Goal: Task Accomplishment & Management: Complete application form

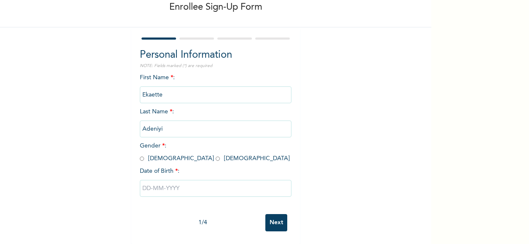
scroll to position [53, 0]
click at [216, 154] on input "radio" at bounding box center [218, 158] width 4 height 8
radio input "true"
click at [157, 181] on input "text" at bounding box center [216, 188] width 152 height 17
select select "8"
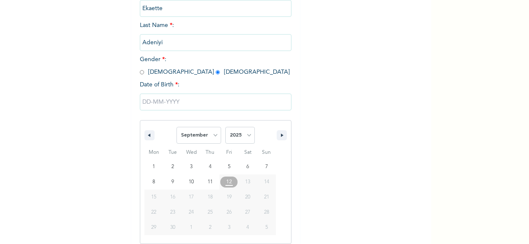
scroll to position [139, 0]
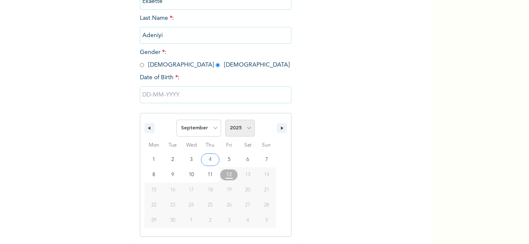
click at [244, 126] on select "2025 2024 2023 2022 2021 2020 2019 2018 2017 2016 2015 2014 2013 2012 2011 2010…" at bounding box center [239, 128] width 29 height 17
select select "1990"
click at [225, 120] on select "2025 2024 2023 2022 2021 2020 2019 2018 2017 2016 2015 2014 2013 2012 2011 2010…" at bounding box center [239, 128] width 29 height 17
click at [212, 131] on select "January February March April May June July August September October November De…" at bounding box center [198, 128] width 45 height 17
select select "10"
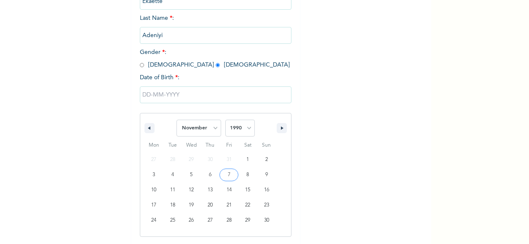
click at [176, 120] on select "January February March April May June July August September October November De…" at bounding box center [198, 128] width 45 height 17
type input "[DATE]"
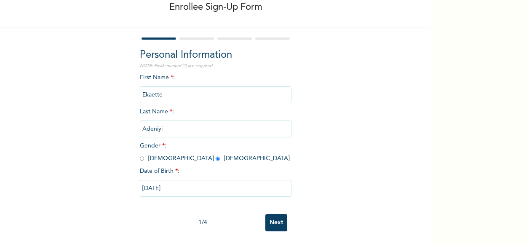
click at [281, 214] on input "Next" at bounding box center [276, 222] width 22 height 17
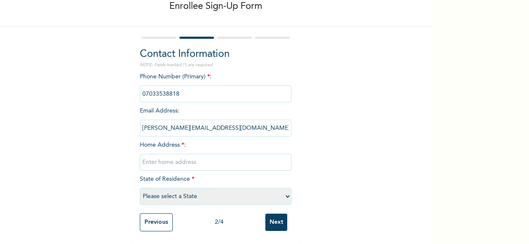
click at [225, 154] on input "text" at bounding box center [216, 162] width 152 height 17
type input "[STREET_ADDRESS][PERSON_NAME]"
click at [239, 194] on select "Please select a State [PERSON_NAME] (FCT) [PERSON_NAME] Ibom [GEOGRAPHIC_DATA] …" at bounding box center [216, 196] width 152 height 17
select select "25"
click at [140, 188] on select "Please select a State [PERSON_NAME] (FCT) [PERSON_NAME] Ibom [GEOGRAPHIC_DATA] …" at bounding box center [216, 196] width 152 height 17
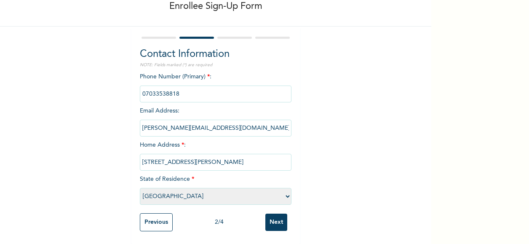
scroll to position [54, 0]
click at [275, 215] on input "Next" at bounding box center [276, 221] width 22 height 17
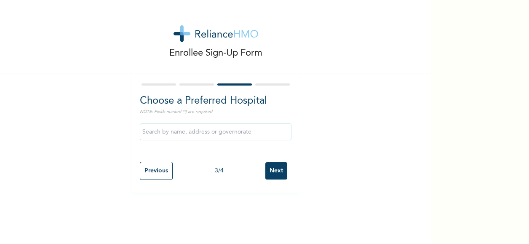
scroll to position [0, 0]
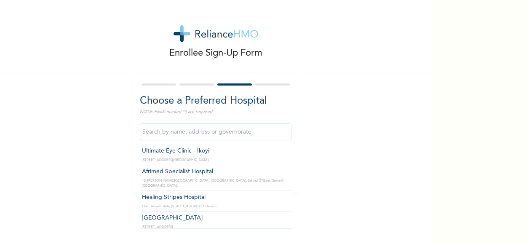
click at [261, 136] on input "text" at bounding box center [216, 131] width 152 height 17
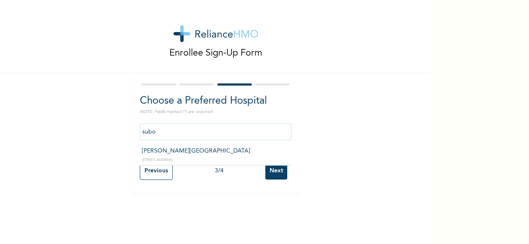
type input "[PERSON_NAME][GEOGRAPHIC_DATA]"
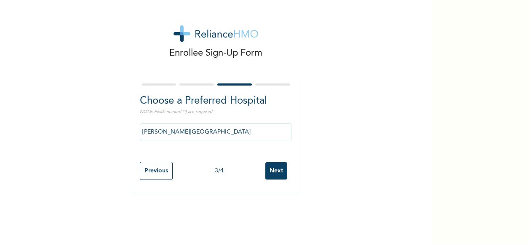
click at [271, 175] on input "Next" at bounding box center [276, 170] width 22 height 17
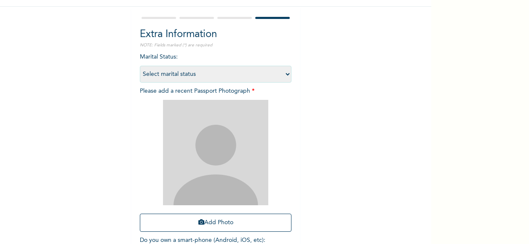
scroll to position [84, 0]
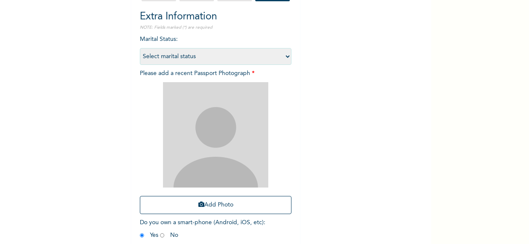
click at [216, 66] on div "Marital Status : Select marital status [DEMOGRAPHIC_DATA] Married [DEMOGRAPHIC_…" at bounding box center [216, 139] width 152 height 208
click at [221, 62] on select "Select marital status [DEMOGRAPHIC_DATA] Married [DEMOGRAPHIC_DATA] Widow/[DEMO…" at bounding box center [216, 56] width 152 height 17
select select "2"
click at [140, 48] on select "Select marital status [DEMOGRAPHIC_DATA] Married [DEMOGRAPHIC_DATA] Widow/[DEMO…" at bounding box center [216, 56] width 152 height 17
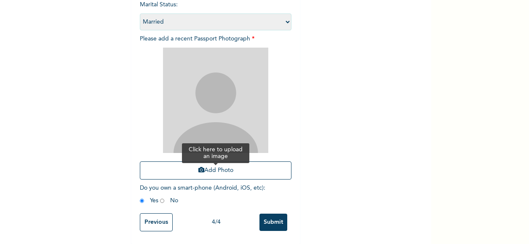
click at [224, 164] on button "Add Photo" at bounding box center [216, 170] width 152 height 18
click at [213, 165] on button "Add Photo" at bounding box center [216, 170] width 152 height 18
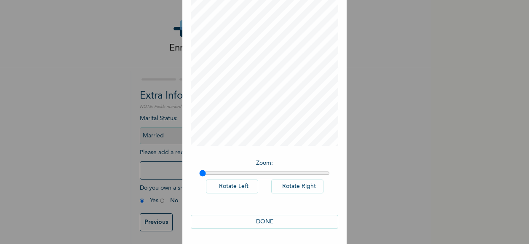
scroll to position [50, 0]
click at [277, 218] on button "DONE" at bounding box center [264, 221] width 147 height 14
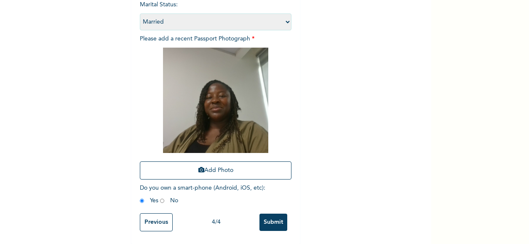
scroll to position [125, 0]
click at [265, 218] on input "Submit" at bounding box center [273, 221] width 28 height 17
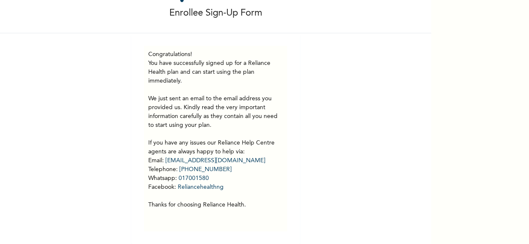
scroll to position [0, 0]
